Goal: Task Accomplishment & Management: Manage account settings

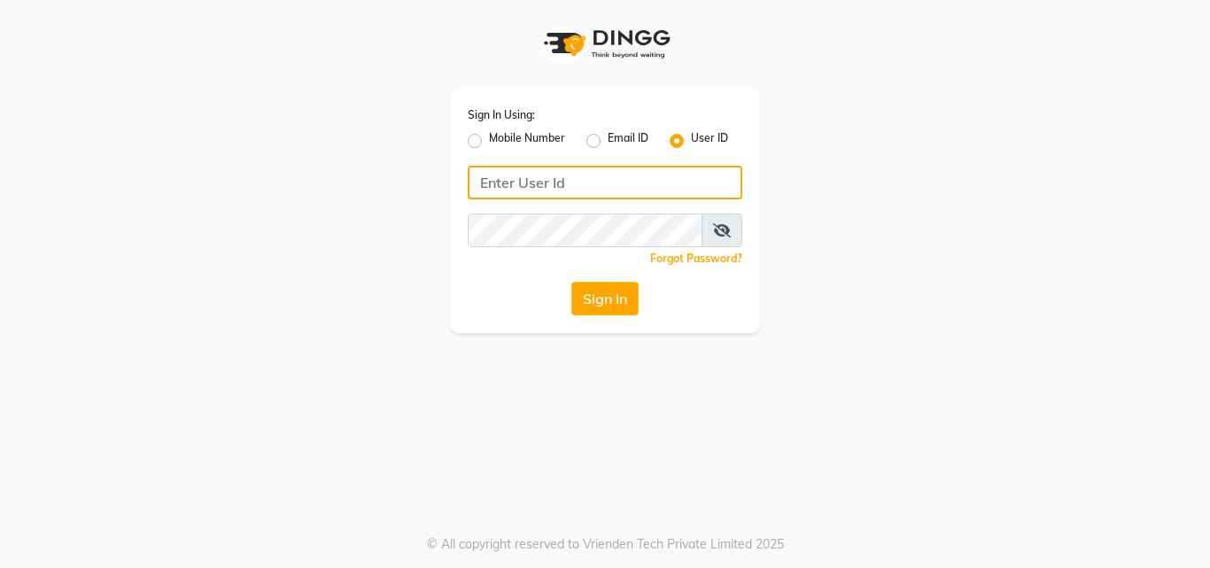
click at [511, 184] on input "Username" at bounding box center [605, 183] width 275 height 34
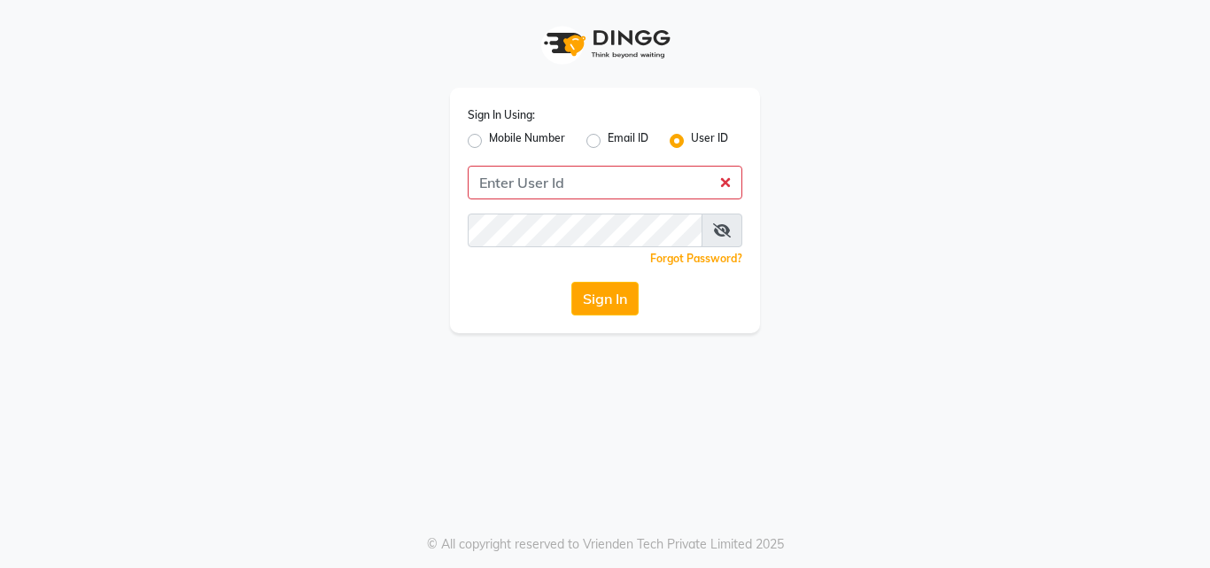
click at [489, 143] on label "Mobile Number" at bounding box center [527, 140] width 76 height 21
click at [489, 142] on input "Mobile Number" at bounding box center [495, 136] width 12 height 12
radio input "true"
radio input "false"
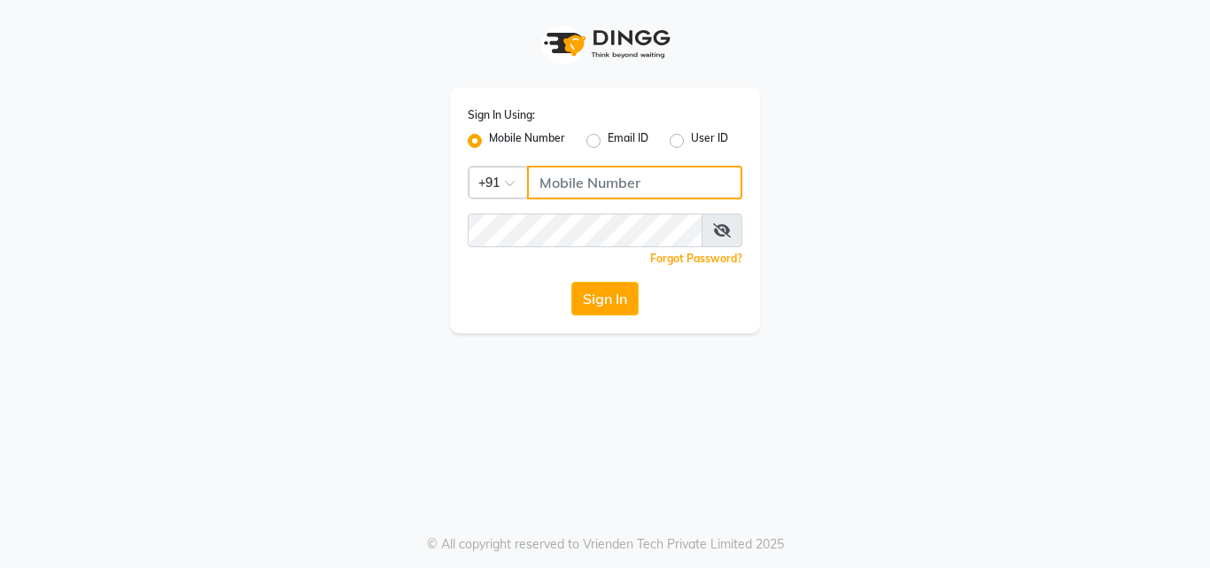
click at [562, 181] on input "Username" at bounding box center [634, 183] width 215 height 34
type input "141061400"
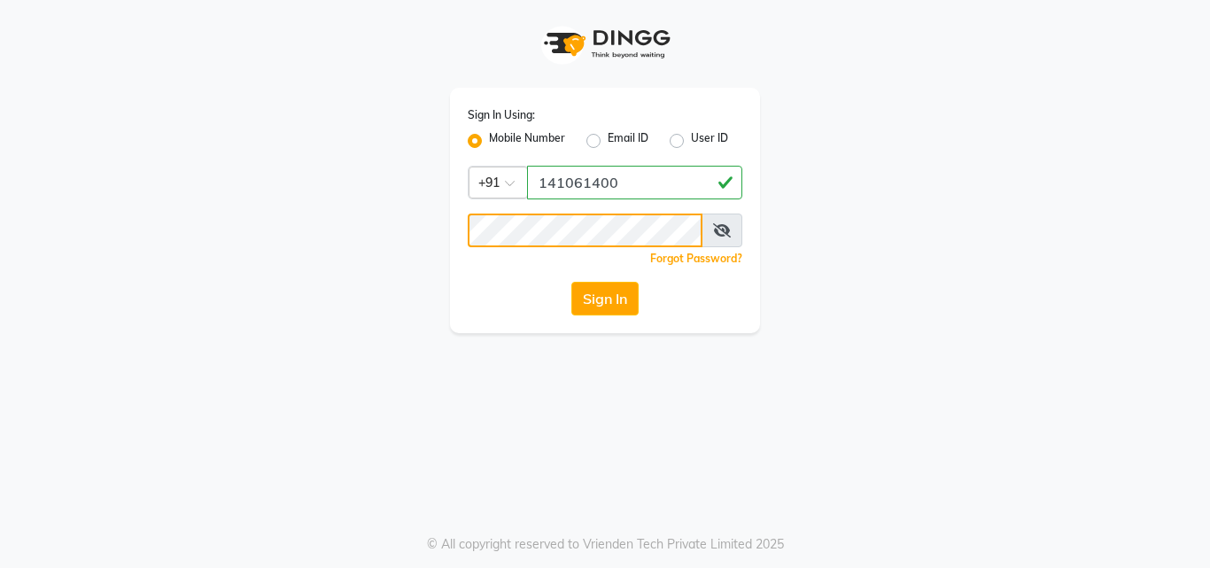
click at [571, 282] on button "Sign In" at bounding box center [604, 299] width 67 height 34
